Goal: Information Seeking & Learning: Learn about a topic

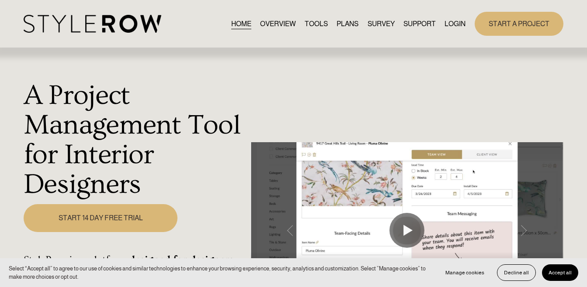
click at [286, 26] on link "OVERVIEW" at bounding box center [278, 24] width 36 height 12
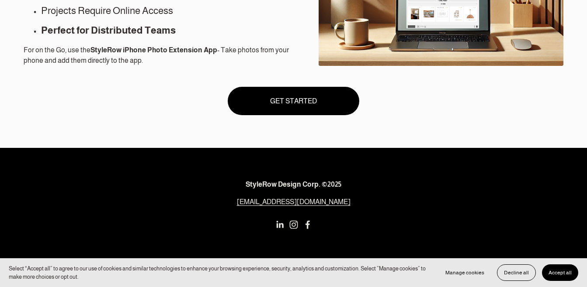
scroll to position [830, 0]
click at [318, 100] on link "GET STARTED" at bounding box center [293, 101] width 131 height 28
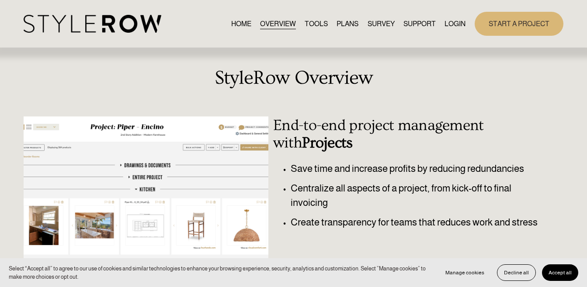
click at [341, 24] on link "PLANS" at bounding box center [347, 24] width 22 height 12
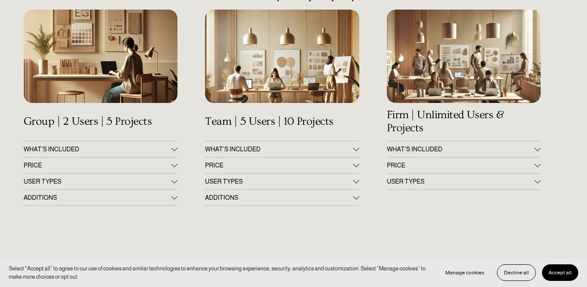
scroll to position [131, 0]
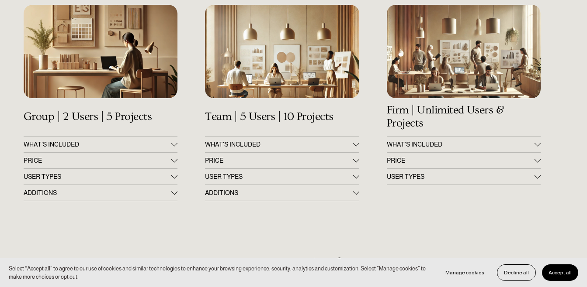
click at [176, 159] on button "PRICE" at bounding box center [101, 161] width 154 height 16
click at [173, 208] on div at bounding box center [174, 206] width 6 height 6
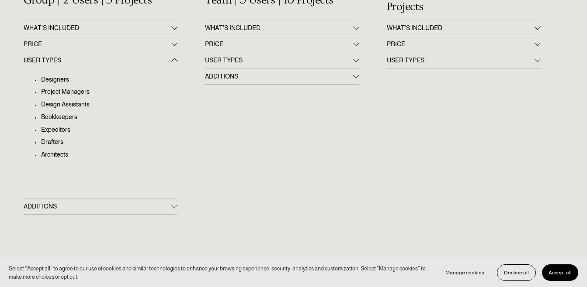
scroll to position [262, 0]
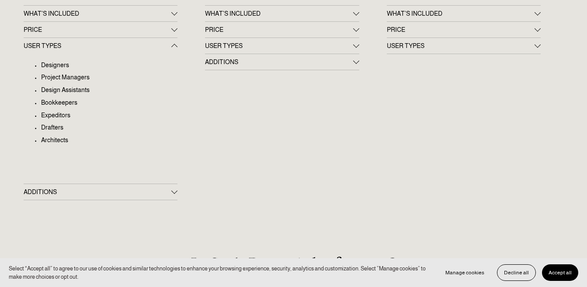
click at [171, 195] on div at bounding box center [174, 192] width 6 height 6
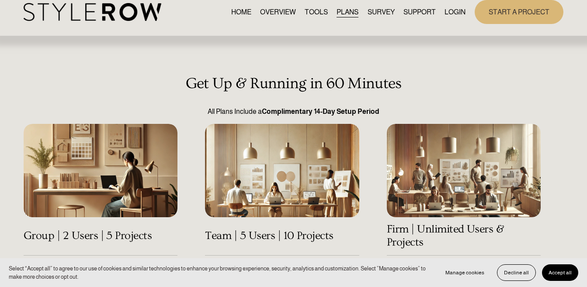
scroll to position [0, 0]
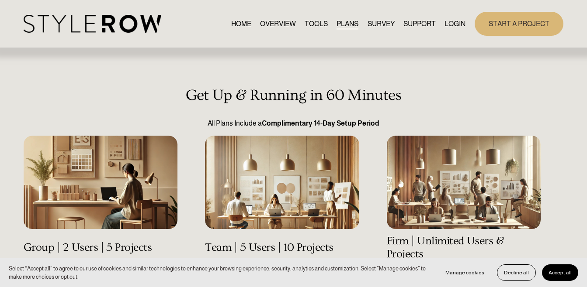
click at [234, 22] on link "HOME" at bounding box center [241, 24] width 20 height 12
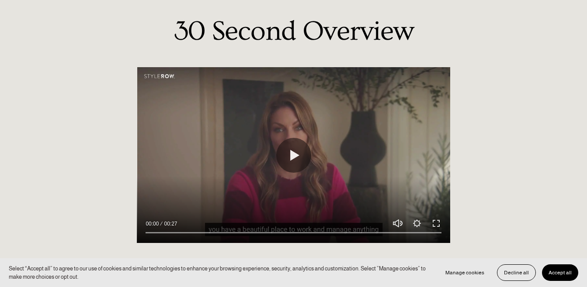
scroll to position [725, 0]
